Goal: Task Accomplishment & Management: Use online tool/utility

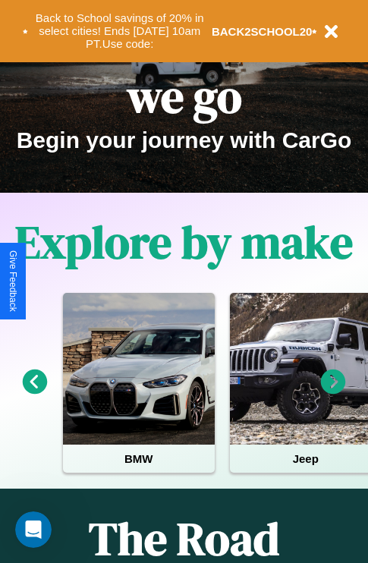
scroll to position [234, 0]
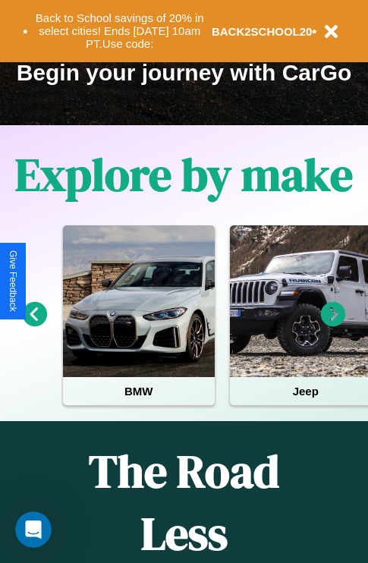
click at [333, 325] on icon at bounding box center [333, 314] width 25 height 25
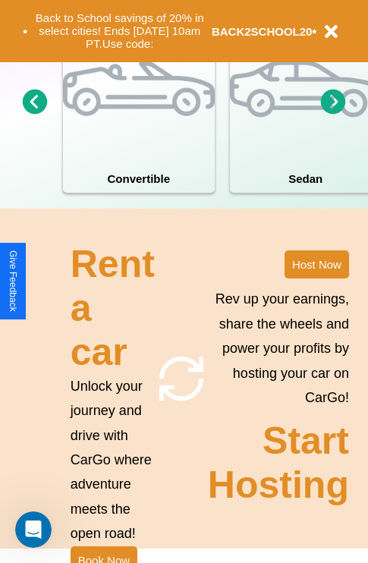
scroll to position [1183, 0]
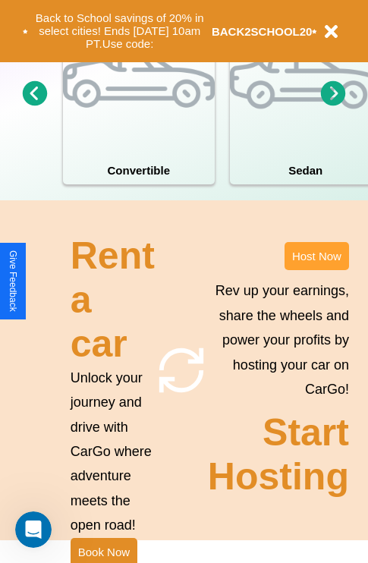
click at [317, 270] on button "Host Now" at bounding box center [317, 256] width 65 height 28
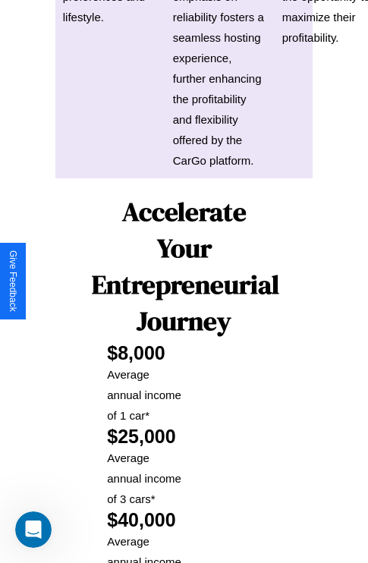
scroll to position [2235, 0]
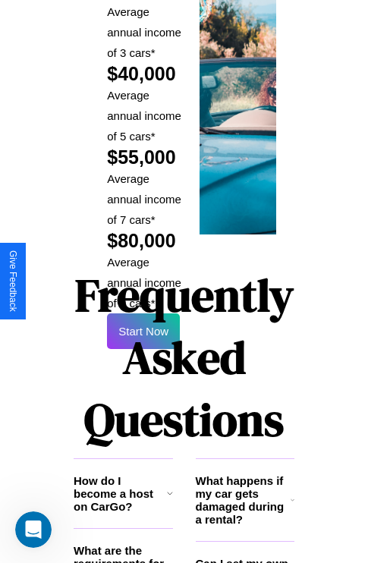
click at [144, 281] on h1 "Frequently Asked Questions" at bounding box center [184, 358] width 221 height 202
